Goal: Task Accomplishment & Management: Use online tool/utility

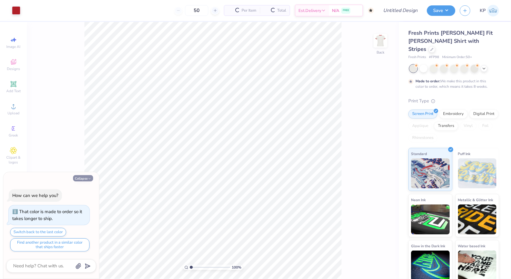
click at [82, 179] on button "Collapse" at bounding box center [83, 178] width 20 height 6
type textarea "x"
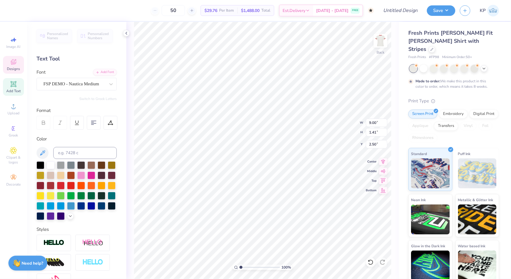
scroll to position [5, 1]
type textarea "Chi Omega"
type input "3.14"
type input "1.02"
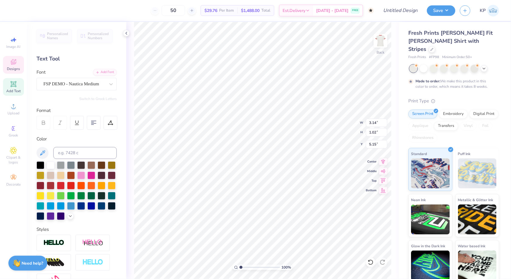
type input "5.15"
type textarea "D"
type textarea "dad';s weekend"
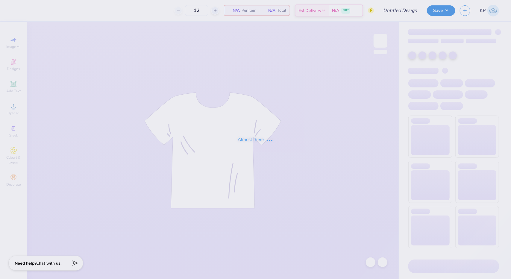
type input "50"
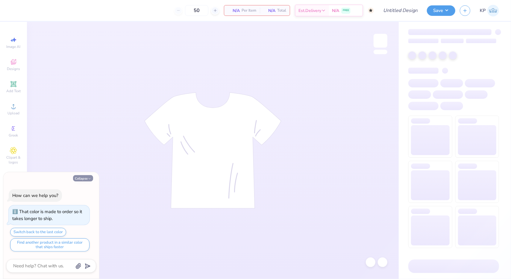
click at [85, 178] on button "Collapse" at bounding box center [83, 178] width 20 height 6
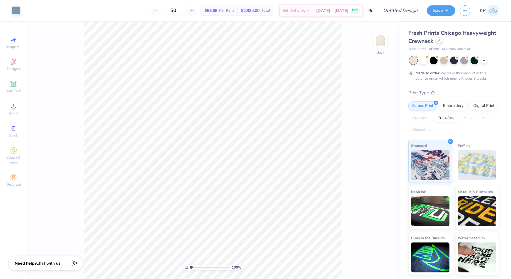
click at [436, 40] on div at bounding box center [438, 40] width 7 height 7
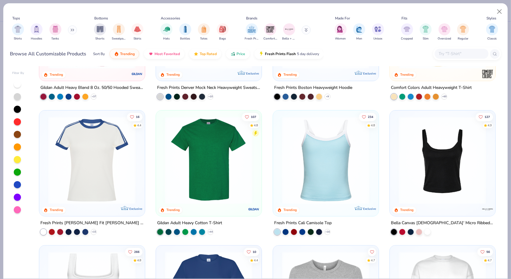
scroll to position [120, 0]
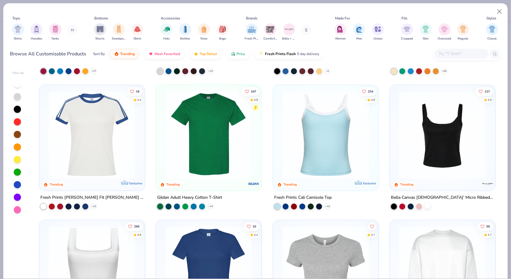
click at [425, 205] on div at bounding box center [427, 205] width 6 height 6
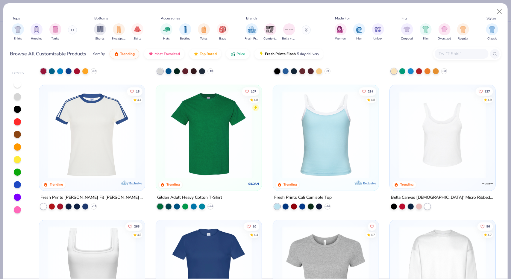
click at [444, 152] on img at bounding box center [441, 135] width 93 height 88
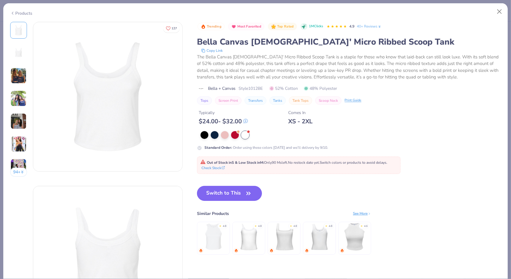
click at [236, 187] on button "Switch to This" at bounding box center [229, 193] width 65 height 15
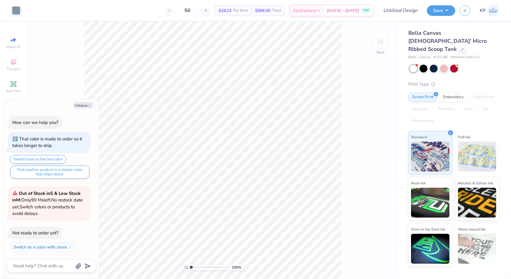
scroll to position [48, 0]
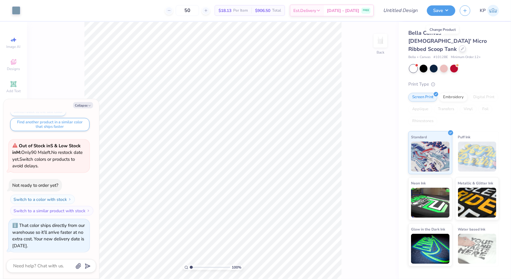
click at [459, 45] on div at bounding box center [462, 48] width 7 height 7
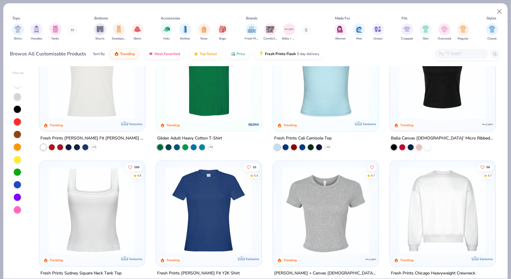
scroll to position [179, 0]
click at [327, 144] on icon at bounding box center [327, 146] width 5 height 5
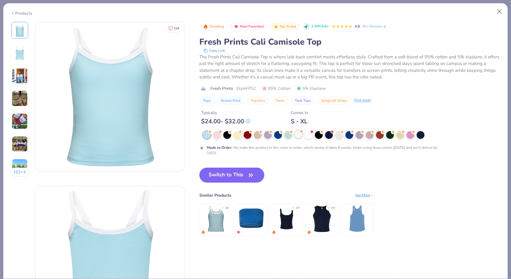
click at [301, 136] on div at bounding box center [298, 134] width 8 height 8
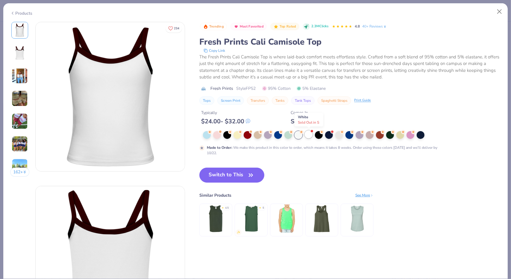
click at [308, 135] on div at bounding box center [308, 134] width 8 height 8
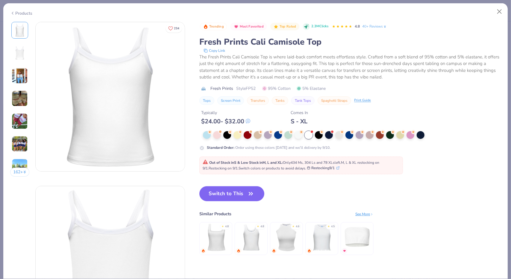
click at [12, 13] on icon at bounding box center [12, 13] width 5 height 7
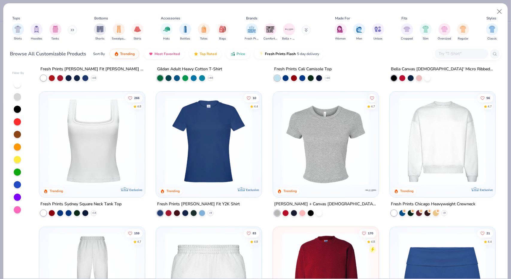
scroll to position [239, 0]
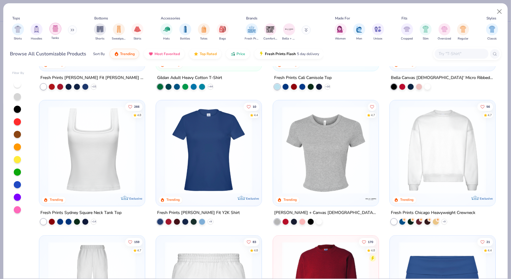
click at [59, 30] on div "filter for Tanks" at bounding box center [55, 29] width 12 height 12
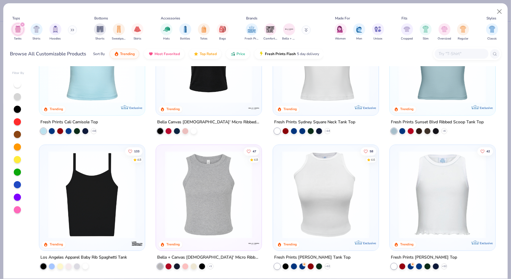
scroll to position [90, 0]
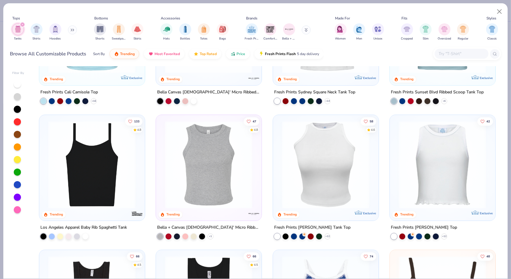
click at [92, 183] on img at bounding box center [91, 165] width 93 height 88
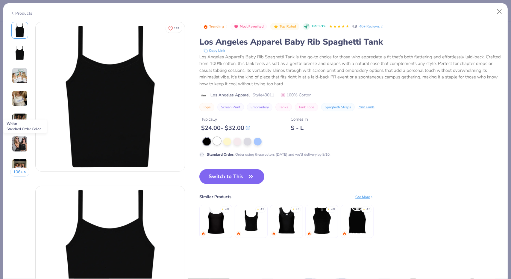
click at [218, 141] on div at bounding box center [217, 141] width 8 height 8
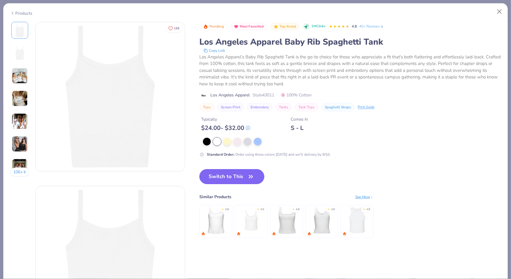
click at [232, 182] on button "Switch to This" at bounding box center [231, 176] width 65 height 15
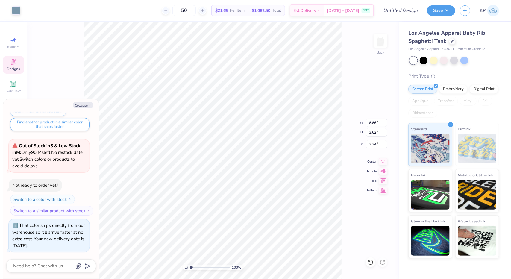
type textarea "x"
type input "8.97"
type input "7.57"
type input "2.35"
type textarea "x"
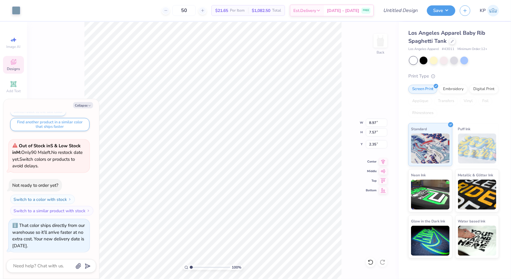
type input "7.48"
type input "0.54"
type input "1.66"
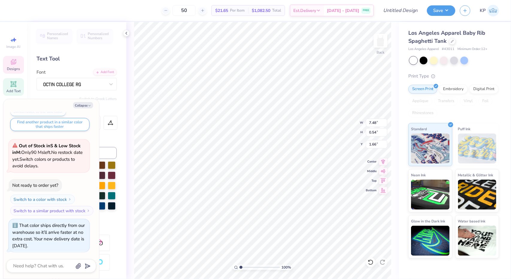
type textarea "x"
type input "8.86"
type input "3.62"
type input "3.34"
type textarea "x"
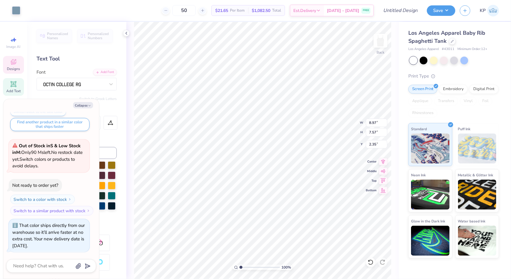
type input "8.86"
type input "3.62"
type input "3.34"
type textarea "x"
